Goal: Task Accomplishment & Management: Complete application form

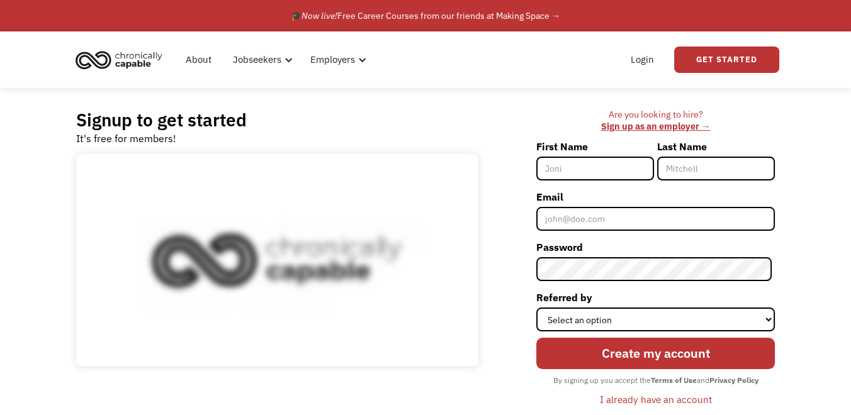
click at [594, 165] on input "First Name" at bounding box center [595, 169] width 118 height 24
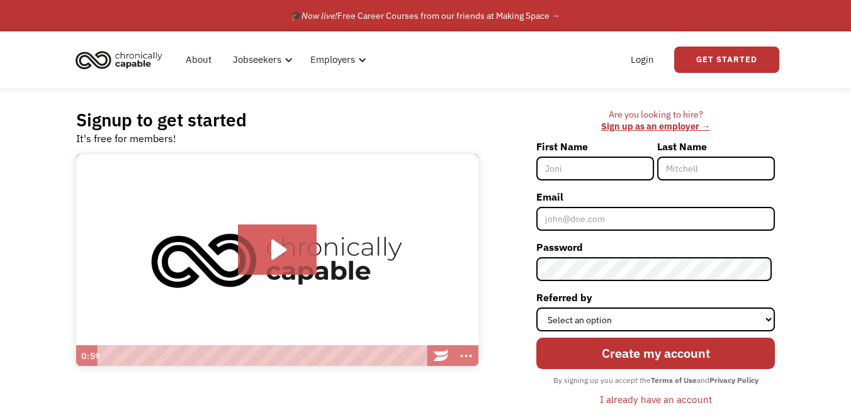
type input "Allison"
type input "Litteral"
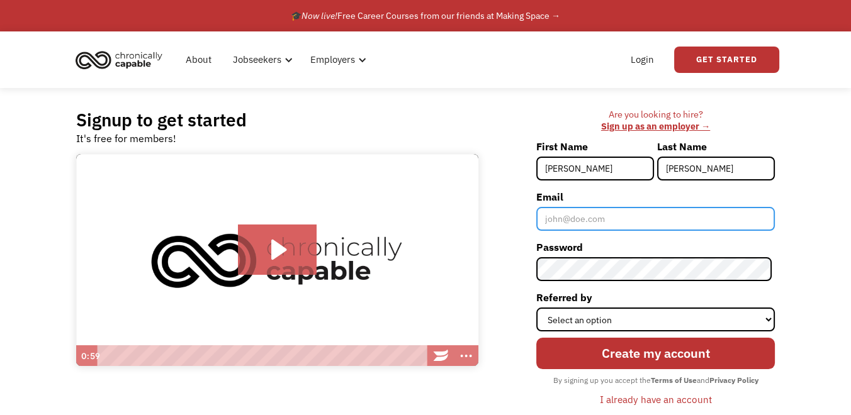
type input "aklitteral@yahoo.com"
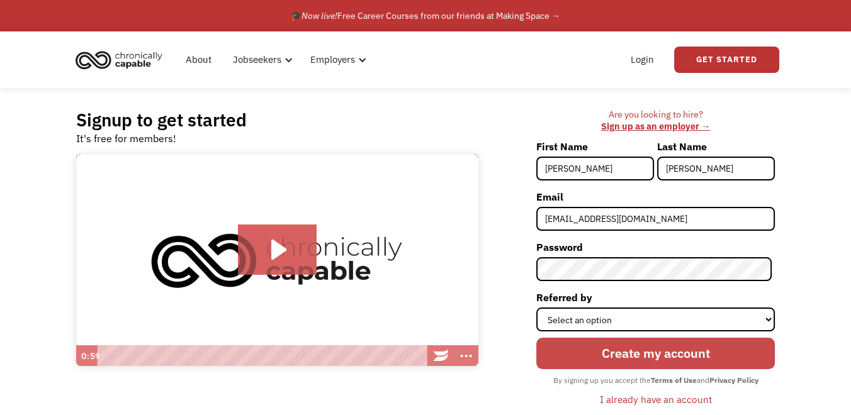
click at [600, 357] on input "Create my account" at bounding box center [655, 353] width 238 height 31
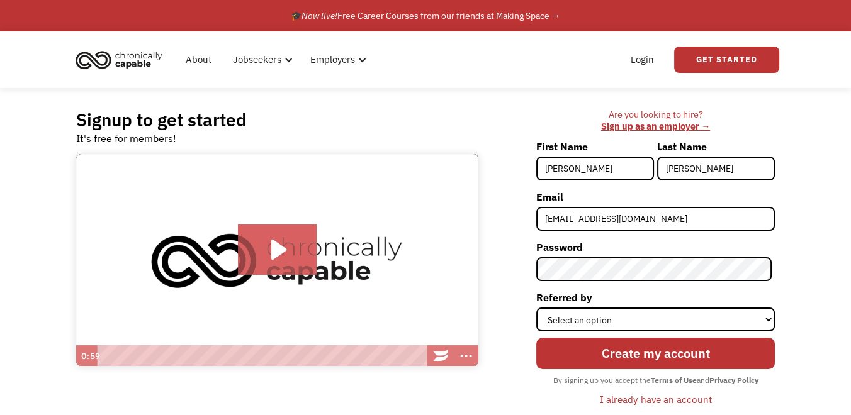
click at [639, 401] on div "I already have an account" at bounding box center [655, 399] width 112 height 15
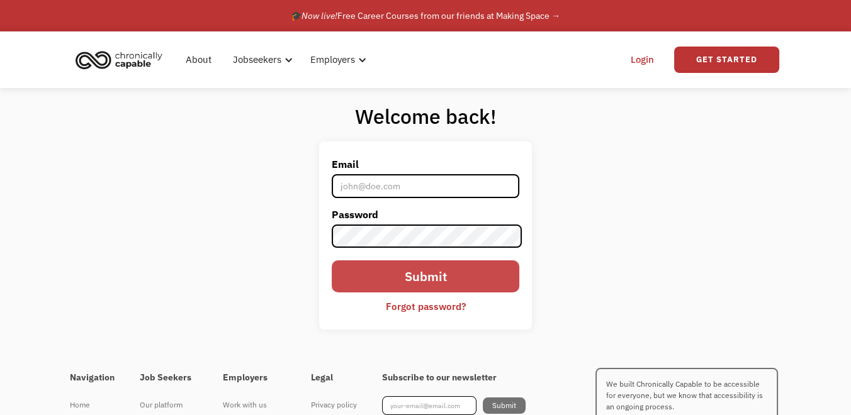
type input "[EMAIL_ADDRESS][DOMAIN_NAME]"
click at [469, 281] on input "Submit" at bounding box center [426, 276] width 188 height 31
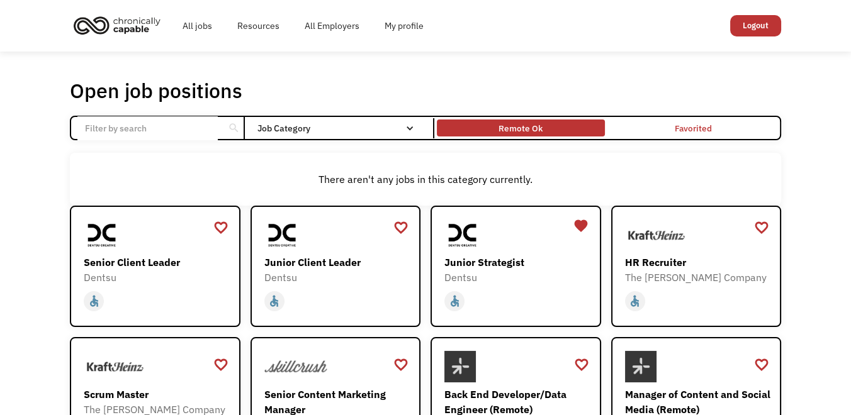
click at [517, 126] on div "Remote Ok" at bounding box center [520, 128] width 44 height 15
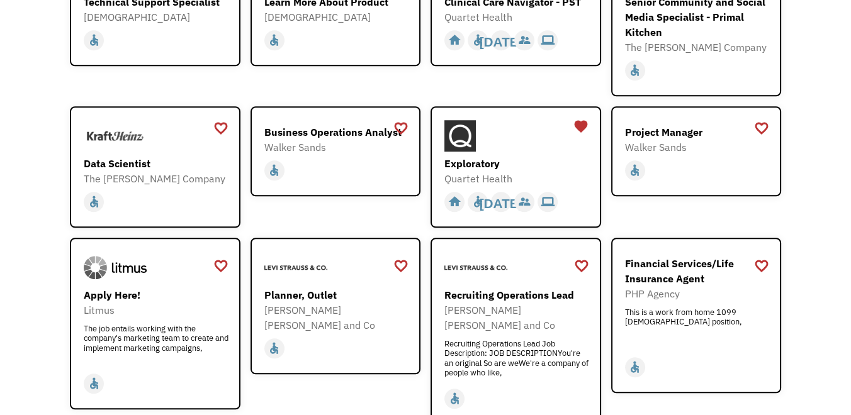
scroll to position [1258, 0]
